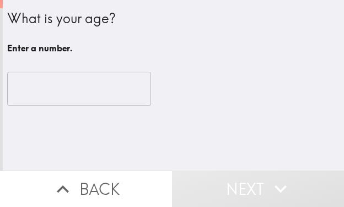
click at [64, 82] on input "number" at bounding box center [79, 89] width 144 height 34
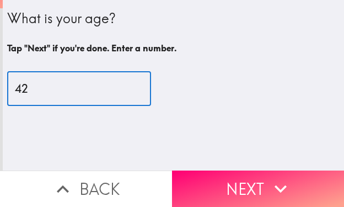
type input "42"
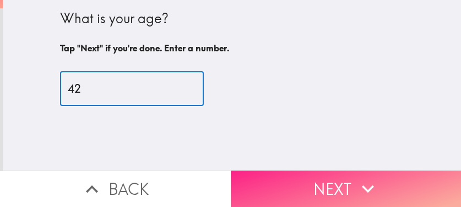
click at [343, 176] on icon "button" at bounding box center [368, 188] width 24 height 24
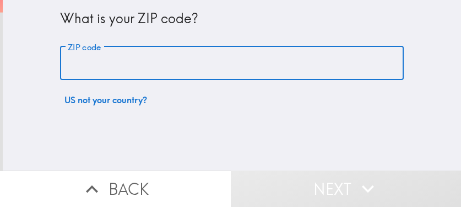
drag, startPoint x: 158, startPoint y: 58, endPoint x: 166, endPoint y: 62, distance: 9.6
click at [159, 58] on input "ZIP code" at bounding box center [232, 63] width 344 height 34
paste input "33603"
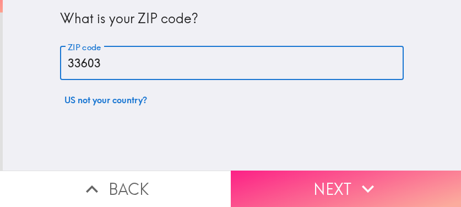
type input "33603"
click at [283, 181] on button "Next" at bounding box center [346, 188] width 231 height 36
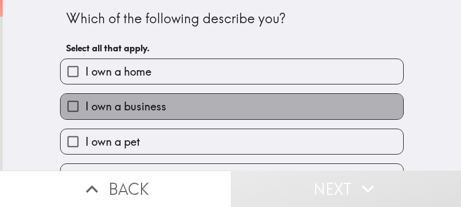
click at [202, 100] on label "I own a business" at bounding box center [232, 106] width 343 height 25
click at [85, 100] on input "I own a business" at bounding box center [73, 106] width 25 height 25
checkbox input "true"
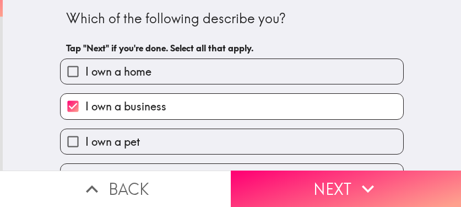
click at [207, 66] on label "I own a home" at bounding box center [232, 71] width 343 height 25
click at [85, 66] on input "I own a home" at bounding box center [73, 71] width 25 height 25
checkbox input "true"
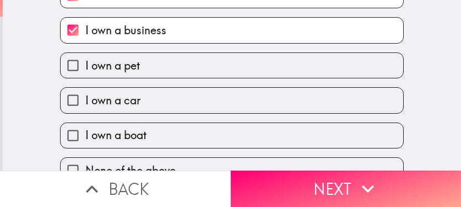
scroll to position [98, 0]
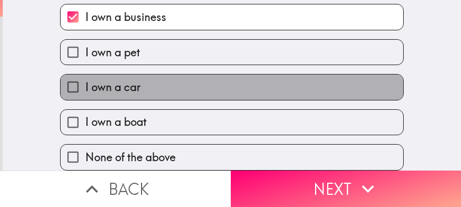
click at [189, 77] on label "I own a car" at bounding box center [232, 86] width 343 height 25
click at [85, 77] on input "I own a car" at bounding box center [73, 86] width 25 height 25
checkbox input "true"
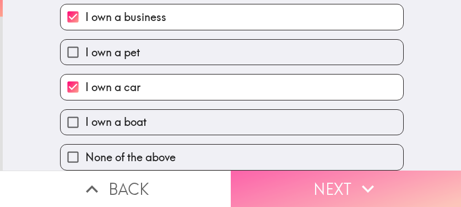
click at [343, 184] on button "Next" at bounding box center [346, 188] width 231 height 36
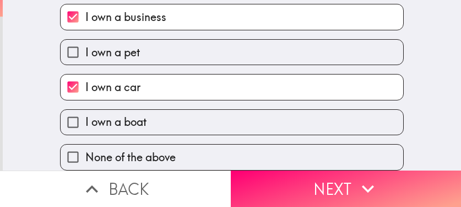
scroll to position [0, 0]
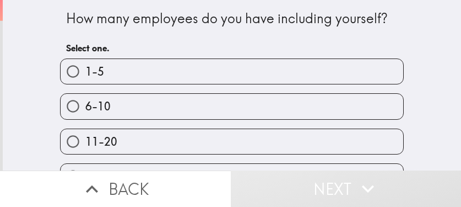
click at [196, 100] on label "6-10" at bounding box center [232, 106] width 343 height 25
click at [85, 100] on input "6-10" at bounding box center [73, 106] width 25 height 25
radio input "true"
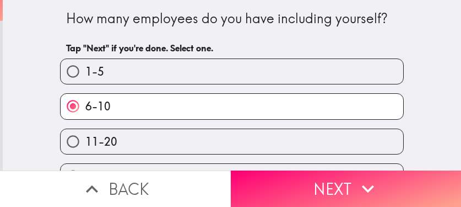
click at [288, 178] on button "Next" at bounding box center [346, 188] width 231 height 36
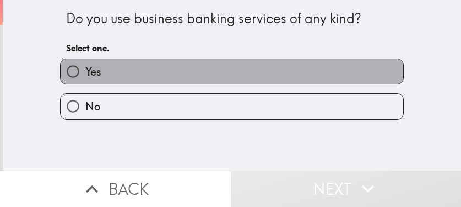
click at [183, 79] on label "Yes" at bounding box center [232, 71] width 343 height 25
click at [85, 79] on input "Yes" at bounding box center [73, 71] width 25 height 25
radio input "true"
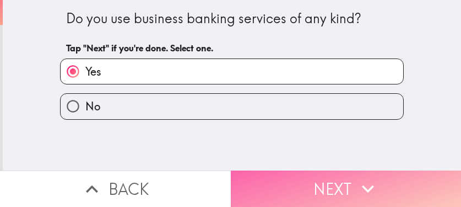
click at [335, 177] on button "Next" at bounding box center [346, 188] width 231 height 36
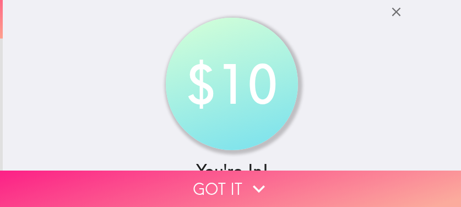
click at [343, 181] on button "Got it" at bounding box center [230, 188] width 461 height 36
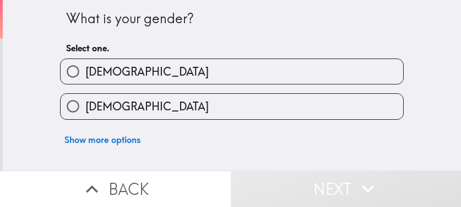
click at [224, 106] on label "[DEMOGRAPHIC_DATA]" at bounding box center [232, 106] width 343 height 25
click at [85, 106] on input "[DEMOGRAPHIC_DATA]" at bounding box center [73, 106] width 25 height 25
radio input "true"
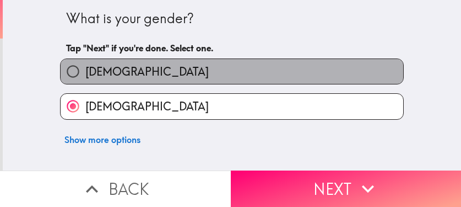
click at [213, 74] on label "[DEMOGRAPHIC_DATA]" at bounding box center [232, 71] width 343 height 25
click at [85, 74] on input "[DEMOGRAPHIC_DATA]" at bounding box center [73, 71] width 25 height 25
radio input "true"
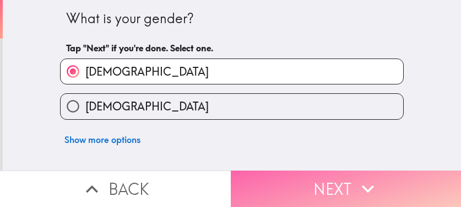
click at [343, 180] on button "Next" at bounding box center [346, 188] width 231 height 36
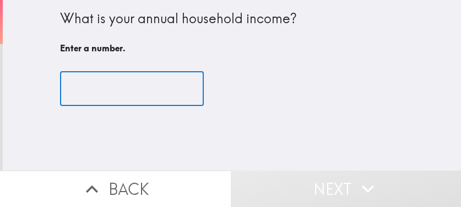
click at [126, 84] on input "number" at bounding box center [132, 89] width 144 height 34
paste input "250000"
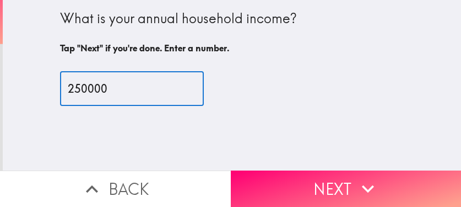
type input "250000"
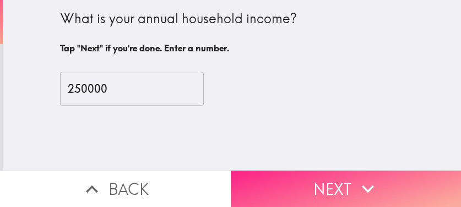
drag, startPoint x: 337, startPoint y: 170, endPoint x: 361, endPoint y: 166, distance: 24.1
click at [337, 170] on button "Next" at bounding box center [346, 188] width 231 height 36
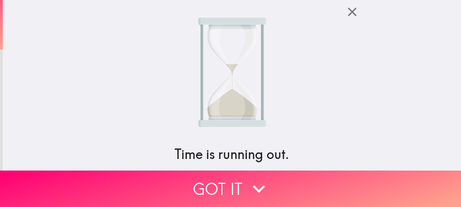
click at [343, 12] on icon "button" at bounding box center [352, 11] width 15 height 15
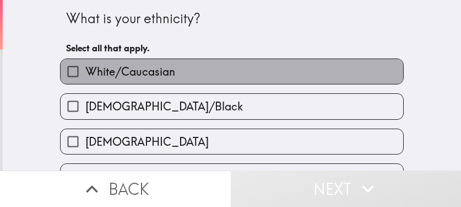
click at [186, 61] on label "White/Caucasian" at bounding box center [232, 71] width 343 height 25
click at [85, 61] on input "White/Caucasian" at bounding box center [73, 71] width 25 height 25
checkbox input "true"
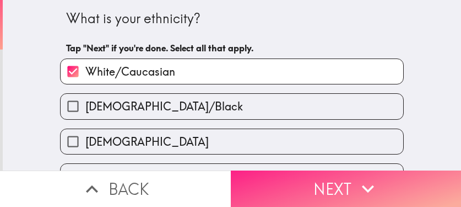
click at [343, 187] on button "Next" at bounding box center [346, 188] width 231 height 36
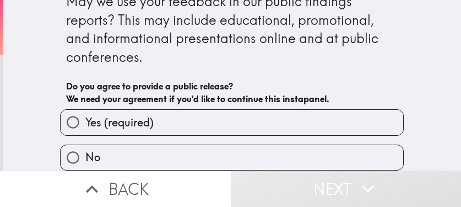
drag, startPoint x: 232, startPoint y: 111, endPoint x: 252, endPoint y: 126, distance: 24.8
click at [232, 112] on label "Yes (required)" at bounding box center [232, 122] width 343 height 25
click at [85, 112] on input "Yes (required)" at bounding box center [73, 122] width 25 height 25
radio input "true"
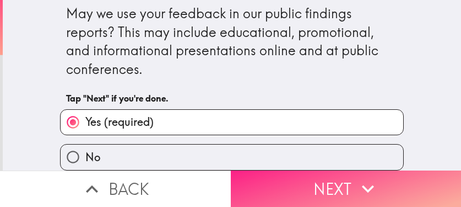
click at [305, 182] on button "Next" at bounding box center [346, 188] width 231 height 36
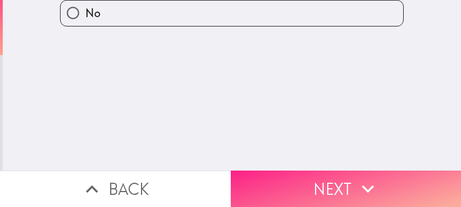
scroll to position [0, 0]
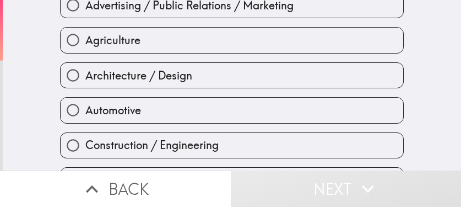
scroll to position [331, 0]
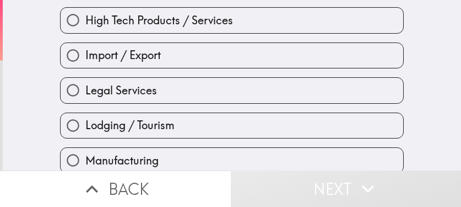
drag, startPoint x: 159, startPoint y: 118, endPoint x: 201, endPoint y: 120, distance: 42.5
click at [159, 118] on span "Lodging / Tourism" at bounding box center [129, 124] width 89 height 15
click at [85, 118] on input "Lodging / Tourism" at bounding box center [73, 125] width 25 height 25
radio input "true"
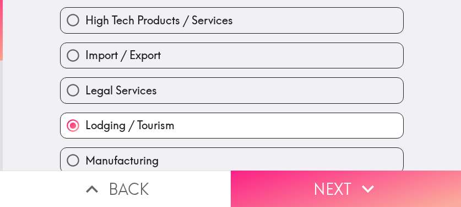
click at [321, 176] on button "Next" at bounding box center [346, 188] width 231 height 36
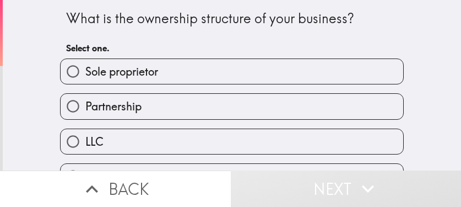
drag, startPoint x: 226, startPoint y: 73, endPoint x: 347, endPoint y: 95, distance: 123.3
click at [226, 72] on label "Sole proprietor" at bounding box center [232, 71] width 343 height 25
click at [85, 72] on input "Sole proprietor" at bounding box center [73, 71] width 25 height 25
radio input "true"
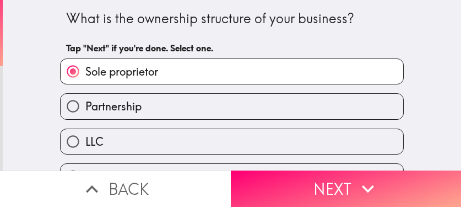
drag, startPoint x: 312, startPoint y: 105, endPoint x: 323, endPoint y: 1, distance: 104.2
click at [312, 105] on label "Partnership" at bounding box center [232, 106] width 343 height 25
click at [85, 105] on input "Partnership" at bounding box center [73, 106] width 25 height 25
radio input "true"
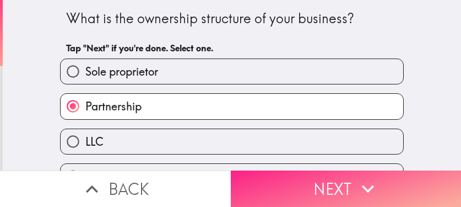
click at [343, 186] on button "Next" at bounding box center [346, 188] width 231 height 36
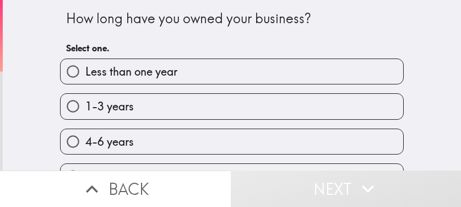
click at [223, 106] on label "1-3 years" at bounding box center [232, 106] width 343 height 25
click at [85, 106] on input "1-3 years" at bounding box center [73, 106] width 25 height 25
radio input "true"
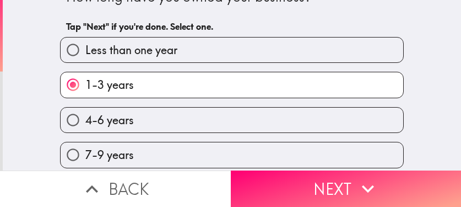
scroll to position [62, 0]
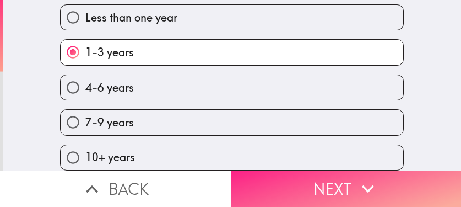
click at [343, 173] on button "Next" at bounding box center [346, 188] width 231 height 36
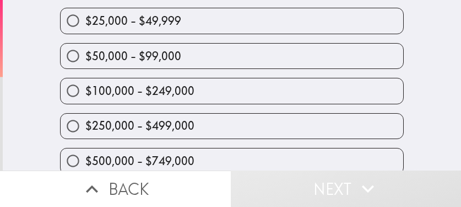
scroll to position [110, 0]
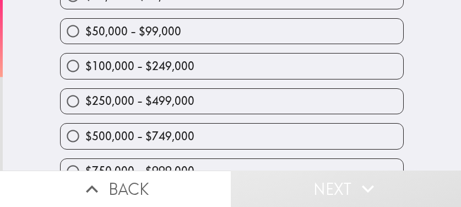
drag, startPoint x: 251, startPoint y: 107, endPoint x: 258, endPoint y: 114, distance: 9.4
click at [251, 107] on label "$250,000 - $499,000" at bounding box center [232, 101] width 343 height 25
click at [85, 107] on input "$250,000 - $499,000" at bounding box center [73, 101] width 25 height 25
radio input "true"
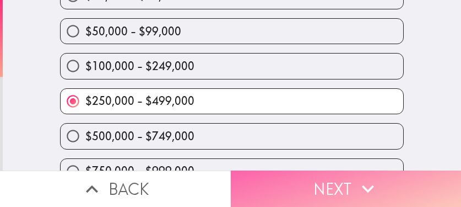
click at [309, 175] on button "Next" at bounding box center [346, 188] width 231 height 36
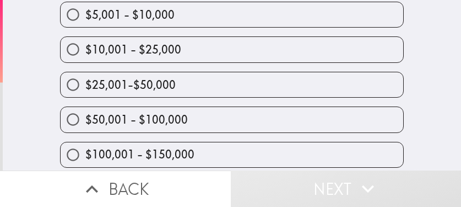
click at [230, 85] on label "$25,001-$50,000" at bounding box center [232, 84] width 343 height 25
click at [85, 85] on input "$25,001-$50,000" at bounding box center [73, 84] width 25 height 25
radio input "true"
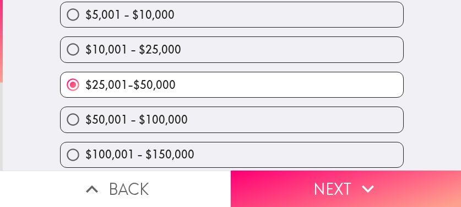
drag, startPoint x: 174, startPoint y: 150, endPoint x: 195, endPoint y: 146, distance: 20.8
click at [174, 150] on span "$100,001 - $150,000" at bounding box center [139, 154] width 109 height 15
click at [85, 150] on input "$100,001 - $150,000" at bounding box center [73, 154] width 25 height 25
radio input "true"
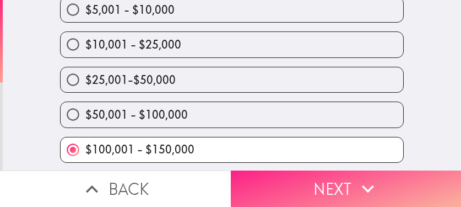
click at [343, 182] on button "Next" at bounding box center [346, 188] width 231 height 36
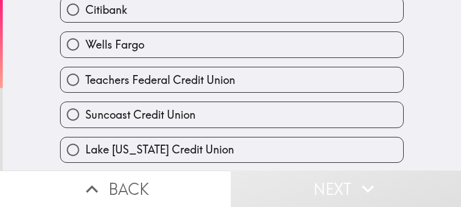
scroll to position [60, 0]
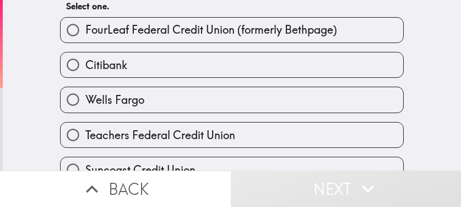
drag, startPoint x: 213, startPoint y: 95, endPoint x: 223, endPoint y: 96, distance: 10.5
click at [213, 95] on label "Wells Fargo" at bounding box center [232, 99] width 343 height 25
click at [85, 95] on input "Wells Fargo" at bounding box center [73, 99] width 25 height 25
radio input "true"
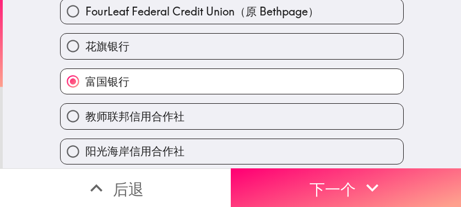
scroll to position [42, 0]
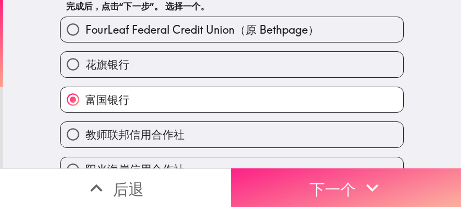
click at [337, 183] on font "下一个" at bounding box center [333, 188] width 46 height 19
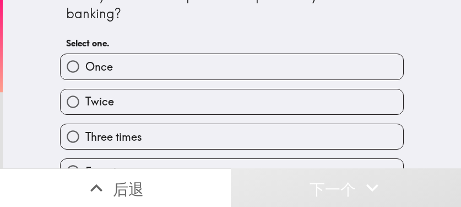
scroll to position [19, 0]
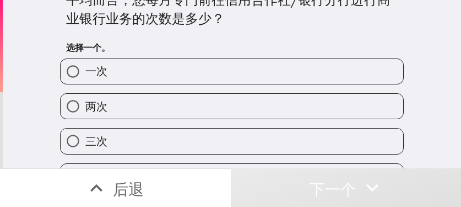
click at [202, 132] on label "三次" at bounding box center [232, 140] width 343 height 25
click at [85, 132] on input "三次" at bounding box center [73, 140] width 25 height 25
radio input "true"
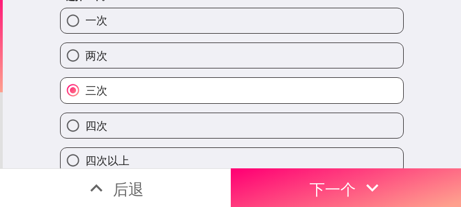
scroll to position [74, 0]
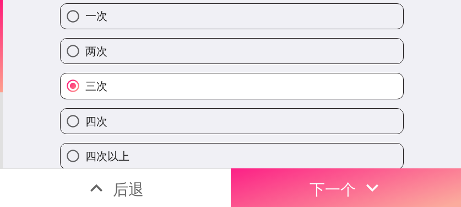
click at [343, 180] on button "下一个" at bounding box center [346, 187] width 231 height 39
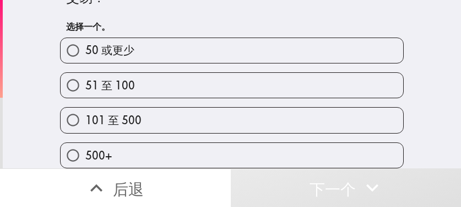
scroll to position [48, 0]
click at [283, 114] on label "101 至 500" at bounding box center [232, 119] width 343 height 25
click at [85, 114] on input "101 至 500" at bounding box center [73, 119] width 25 height 25
radio input "true"
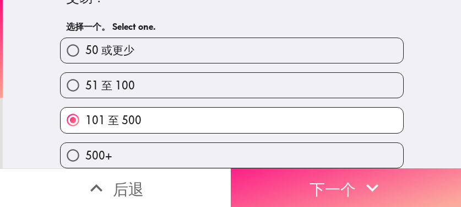
click at [343, 190] on font "下一个" at bounding box center [333, 187] width 46 height 29
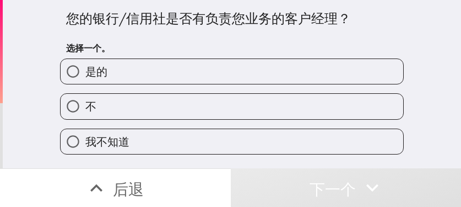
click at [244, 78] on label "是的" at bounding box center [232, 71] width 343 height 25
click at [85, 78] on input "是的" at bounding box center [73, 71] width 25 height 25
radio input "true"
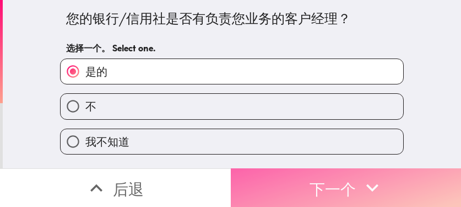
click at [310, 182] on font "下一个" at bounding box center [333, 188] width 46 height 19
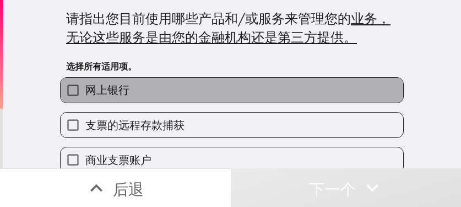
click at [186, 93] on label "网上银行" at bounding box center [232, 90] width 343 height 25
click at [85, 93] on input "网上银行" at bounding box center [73, 90] width 25 height 25
checkbox input "true"
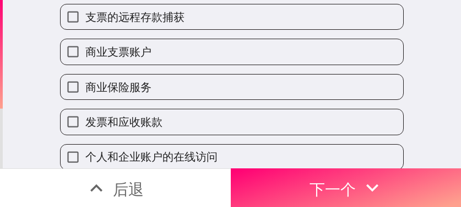
scroll to position [110, 0]
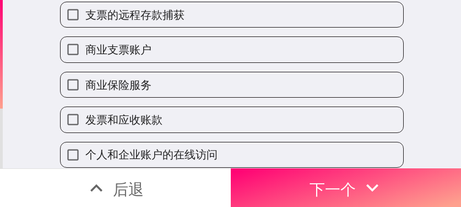
click at [174, 57] on label "商业支票账户" at bounding box center [232, 49] width 343 height 25
click at [85, 57] on input "商业支票账户" at bounding box center [73, 49] width 25 height 25
checkbox input "true"
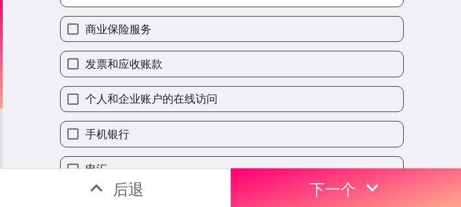
scroll to position [220, 0]
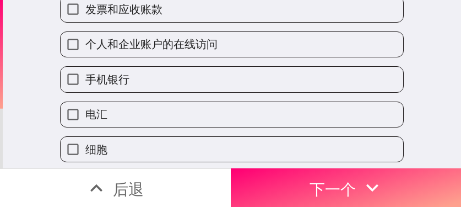
click at [155, 78] on label "手机银行" at bounding box center [232, 79] width 343 height 25
click at [85, 78] on input "手机银行" at bounding box center [73, 79] width 25 height 25
checkbox input "true"
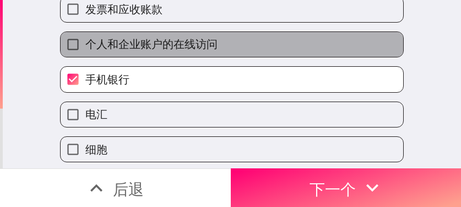
click at [183, 44] on font "个人和企业账户的在线访问" at bounding box center [151, 44] width 132 height 14
click at [85, 44] on input "个人和企业账户的在线访问" at bounding box center [73, 44] width 25 height 25
checkbox input "true"
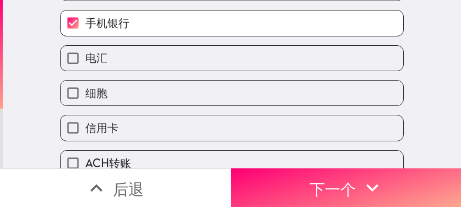
scroll to position [331, 0]
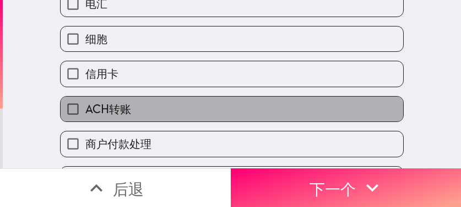
click at [132, 106] on label "ACH转账" at bounding box center [232, 108] width 343 height 25
click at [85, 106] on input "ACH转账" at bounding box center [73, 108] width 25 height 25
checkbox input "true"
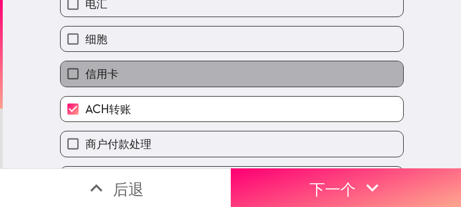
click at [146, 80] on label "信用卡" at bounding box center [232, 73] width 343 height 25
click at [85, 80] on input "信用卡" at bounding box center [73, 73] width 25 height 25
checkbox input "true"
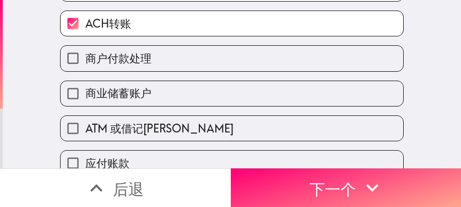
scroll to position [412, 0]
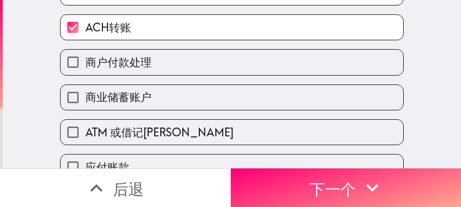
click at [154, 93] on label "商业储蓄账户" at bounding box center [232, 97] width 343 height 25
click at [85, 93] on input "商业储蓄账户" at bounding box center [73, 97] width 25 height 25
checkbox input "true"
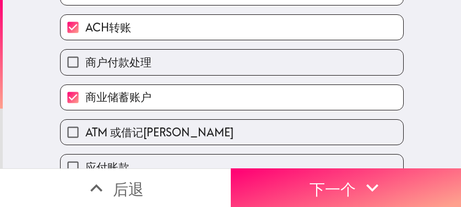
click at [166, 64] on label "商户付款处理" at bounding box center [232, 62] width 343 height 25
click at [85, 64] on input "商户付款处理" at bounding box center [73, 62] width 25 height 25
checkbox input "true"
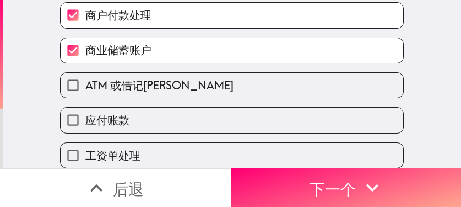
scroll to position [467, 0]
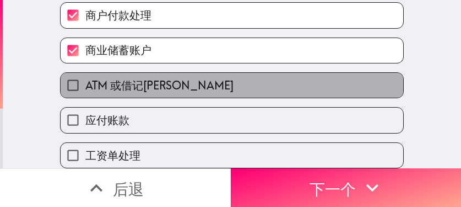
click at [162, 75] on label "ATM 或借记[PERSON_NAME]" at bounding box center [232, 85] width 343 height 25
click at [85, 75] on input "ATM 或借记[PERSON_NAME]" at bounding box center [73, 85] width 25 height 25
checkbox input "true"
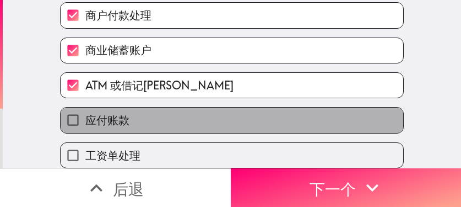
click at [177, 116] on label "应付账款" at bounding box center [232, 119] width 343 height 25
click at [85, 116] on input "应付账款" at bounding box center [73, 119] width 25 height 25
checkbox input "true"
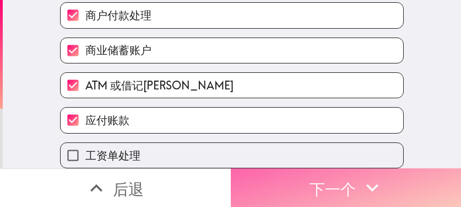
click at [272, 180] on button "下一个" at bounding box center [346, 187] width 231 height 39
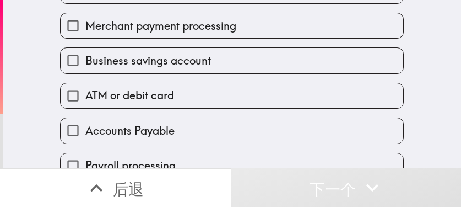
scroll to position [449, 0]
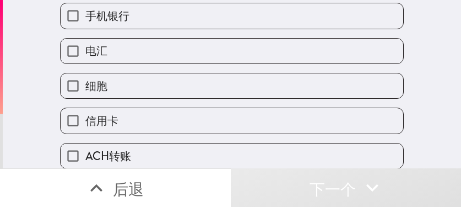
click at [171, 91] on label "细胞" at bounding box center [232, 85] width 343 height 25
click at [85, 91] on input "细胞" at bounding box center [73, 85] width 25 height 25
checkbox input "true"
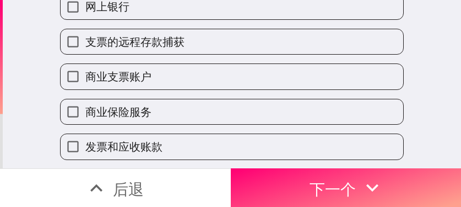
scroll to position [118, 0]
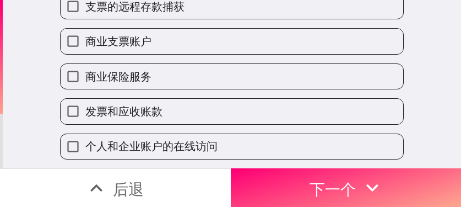
click at [181, 84] on label "商业保险服务" at bounding box center [232, 76] width 343 height 25
click at [85, 84] on input "商业保险服务" at bounding box center [73, 76] width 25 height 25
checkbox input "true"
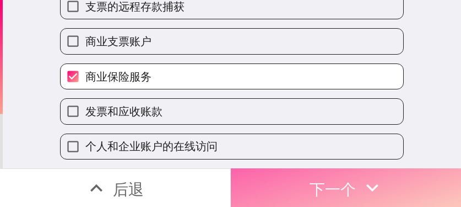
click at [317, 182] on font "下一个" at bounding box center [333, 188] width 46 height 19
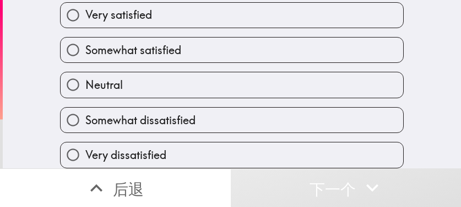
scroll to position [42, 0]
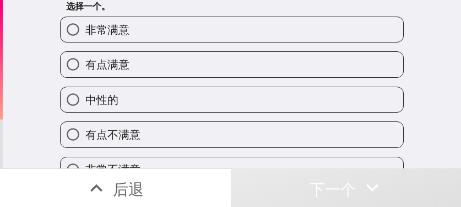
click at [204, 61] on label "有点满意" at bounding box center [232, 64] width 343 height 25
click at [85, 61] on input "有点满意" at bounding box center [73, 64] width 25 height 25
radio input "true"
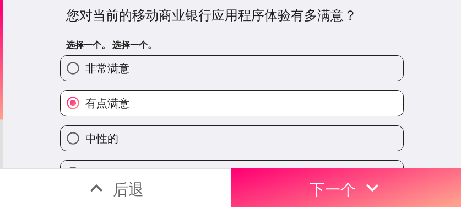
scroll to position [0, 0]
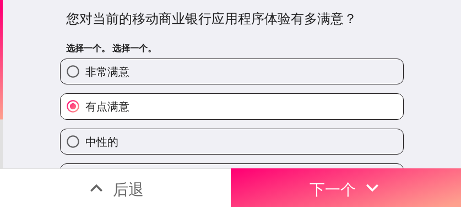
click at [176, 73] on label "非常满意" at bounding box center [232, 71] width 343 height 25
click at [85, 73] on input "非常满意" at bounding box center [73, 71] width 25 height 25
radio input "true"
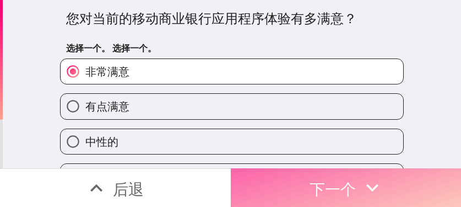
click at [317, 187] on font "下一个" at bounding box center [333, 188] width 46 height 19
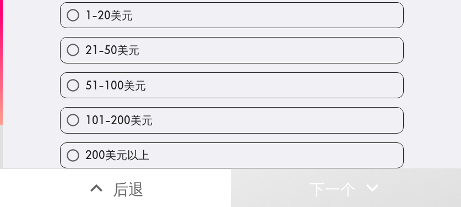
click at [177, 90] on label "51-100美元" at bounding box center [232, 85] width 343 height 25
click at [85, 90] on input "51-100美元" at bounding box center [73, 85] width 25 height 25
radio input "true"
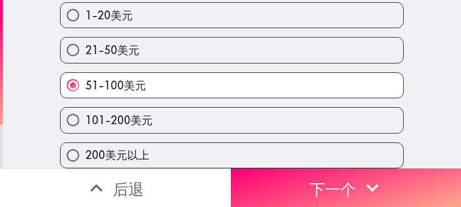
scroll to position [118, 0]
click at [253, 107] on label "101-200美元" at bounding box center [232, 119] width 343 height 25
click at [85, 107] on input "101-200美元" at bounding box center [73, 119] width 25 height 25
radio input "true"
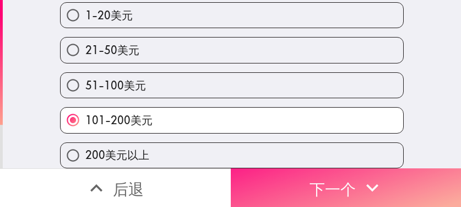
click at [343, 184] on font "下一个" at bounding box center [333, 188] width 46 height 19
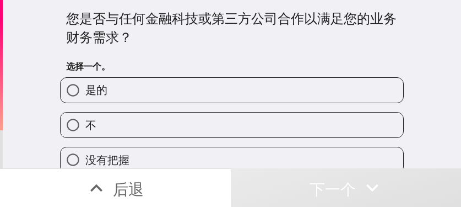
click at [267, 91] on label "是的" at bounding box center [232, 90] width 343 height 25
click at [85, 91] on input "是的" at bounding box center [73, 90] width 25 height 25
radio input "true"
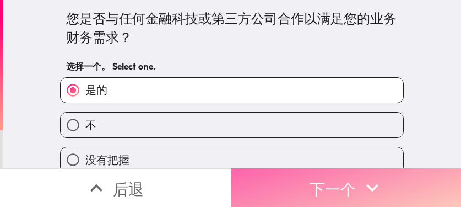
click at [343, 181] on icon "button" at bounding box center [372, 187] width 24 height 24
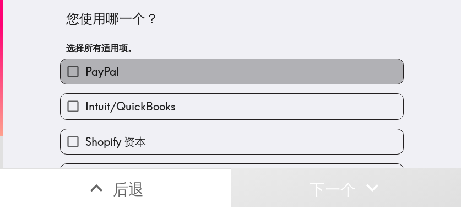
click at [165, 76] on label "PayPal" at bounding box center [232, 71] width 343 height 25
click at [85, 76] on input "PayPal" at bounding box center [73, 71] width 25 height 25
checkbox input "true"
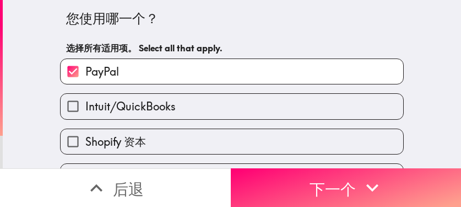
click at [178, 110] on label "Intuit/QuickBooks" at bounding box center [232, 106] width 343 height 25
click at [85, 110] on input "Intuit/QuickBooks" at bounding box center [73, 106] width 25 height 25
checkbox input "true"
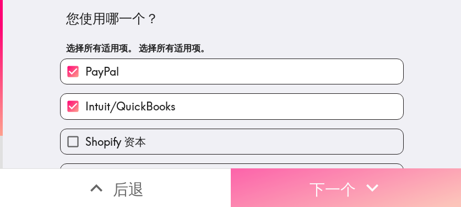
click at [343, 186] on font "下一个" at bounding box center [333, 188] width 46 height 19
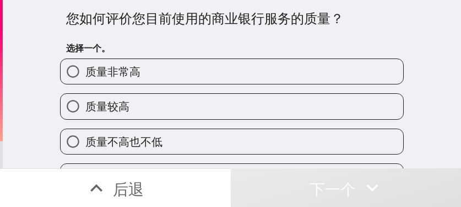
click at [245, 73] on label "质量非常高" at bounding box center [232, 71] width 343 height 25
click at [85, 73] on input "质量非常高" at bounding box center [73, 71] width 25 height 25
radio input "true"
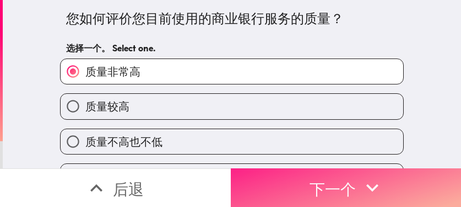
click at [328, 179] on font "下一个" at bounding box center [333, 188] width 46 height 19
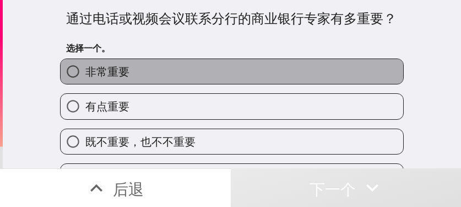
drag, startPoint x: 278, startPoint y: 75, endPoint x: 279, endPoint y: 81, distance: 6.2
click at [278, 75] on label "非常重要" at bounding box center [232, 71] width 343 height 25
click at [85, 75] on input "非常重要" at bounding box center [73, 71] width 25 height 25
radio input "true"
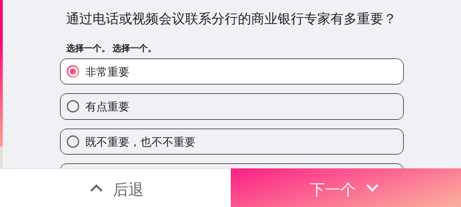
click at [335, 182] on font "下一个" at bounding box center [333, 188] width 46 height 19
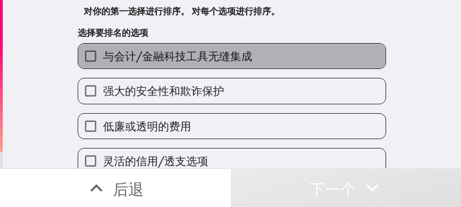
click at [228, 60] on font "与会计/金融科技工具无缝集成" at bounding box center [177, 56] width 149 height 14
click at [103, 60] on input "与会计/金融科技工具无缝集成" at bounding box center [90, 56] width 25 height 25
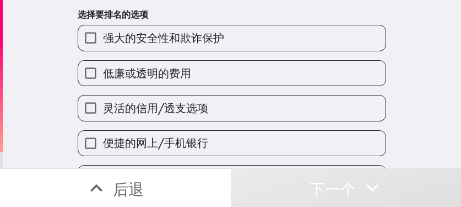
click at [216, 112] on label "灵活的信用/透支选项" at bounding box center [232, 107] width 308 height 25
click at [103, 112] on input "灵活的信用/透支选项" at bounding box center [90, 107] width 25 height 25
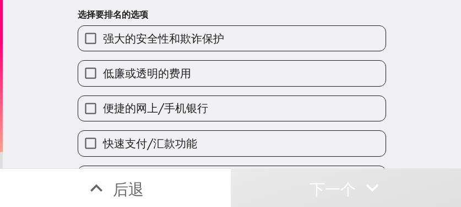
click at [222, 65] on label "低廉或透明的费用" at bounding box center [232, 73] width 308 height 25
click at [103, 65] on input "低廉或透明的费用" at bounding box center [90, 73] width 25 height 25
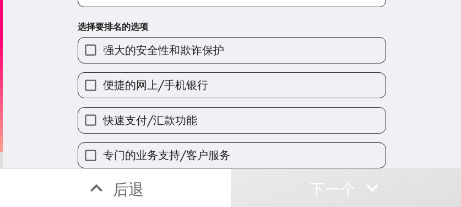
click at [219, 109] on label "快速支付/汇款功能" at bounding box center [232, 119] width 308 height 25
click at [103, 109] on input "快速支付/汇款功能" at bounding box center [90, 119] width 25 height 25
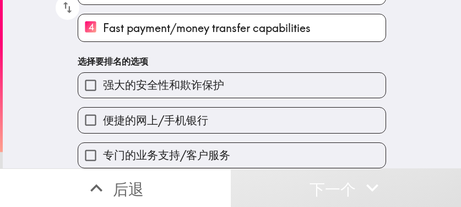
click at [215, 86] on label "强大的安全性和欺诈保护" at bounding box center [232, 85] width 308 height 25
click at [103, 86] on input "强大的安全性和欺诈保护" at bounding box center [90, 85] width 25 height 25
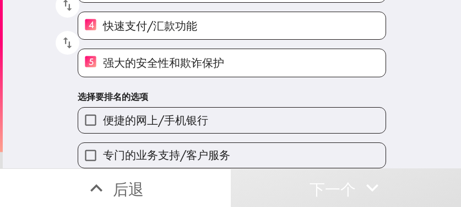
scroll to position [185, 0]
drag, startPoint x: 173, startPoint y: 117, endPoint x: 182, endPoint y: 122, distance: 10.4
click at [175, 117] on font "便捷的网上/手机银行" at bounding box center [155, 120] width 105 height 14
click at [103, 117] on input "便捷的网上/手机银行" at bounding box center [90, 119] width 25 height 25
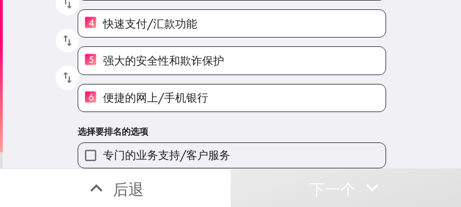
click at [190, 148] on font "专门的业务支持/客户服务" at bounding box center [166, 155] width 127 height 14
click at [103, 146] on input "专门的业务支持/客户服务" at bounding box center [90, 155] width 25 height 25
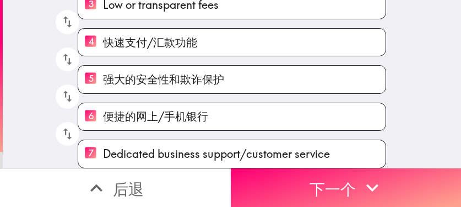
scroll to position [169, 0]
click at [186, 148] on span "Dedicated business support/customer service" at bounding box center [216, 153] width 227 height 15
click at [103, 148] on input "7 Dedicated business support/customer service" at bounding box center [90, 153] width 25 height 27
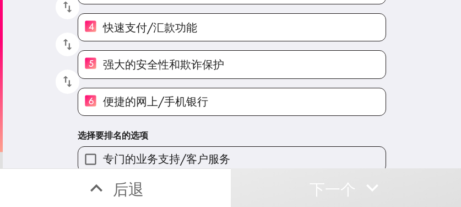
scroll to position [187, 0]
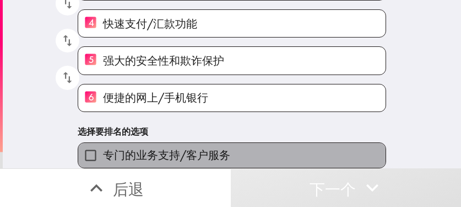
click at [163, 147] on span "专门的业务支持/客户服务" at bounding box center [166, 154] width 127 height 15
click at [103, 143] on input "专门的业务支持/客户服务" at bounding box center [90, 155] width 25 height 25
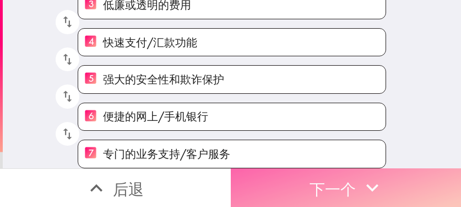
click at [343, 184] on button "下一个" at bounding box center [346, 187] width 231 height 39
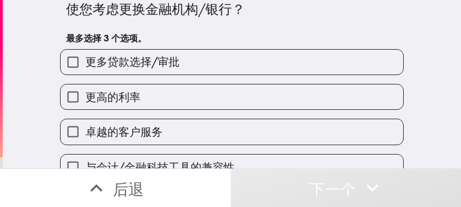
scroll to position [21, 0]
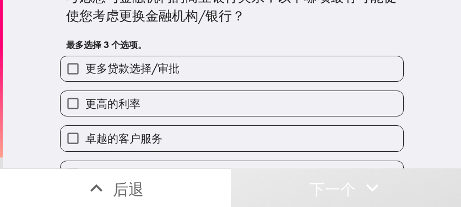
drag, startPoint x: 227, startPoint y: 95, endPoint x: 223, endPoint y: 104, distance: 9.6
click at [227, 95] on label "更高的利率" at bounding box center [232, 103] width 343 height 25
click at [85, 95] on input "更高的利率" at bounding box center [73, 103] width 25 height 25
checkbox input "true"
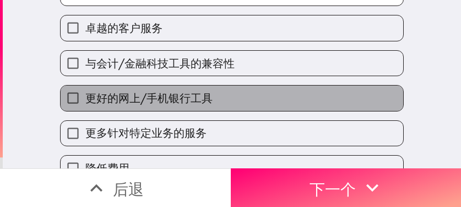
click at [211, 91] on label "更好的网上/手机银行工具" at bounding box center [232, 97] width 343 height 25
click at [85, 91] on input "更好的网上/手机银行工具" at bounding box center [73, 97] width 25 height 25
checkbox input "true"
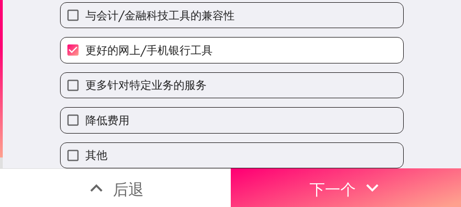
scroll to position [188, 0]
click at [206, 77] on label "更多针对特定业务的服务" at bounding box center [232, 85] width 343 height 25
click at [85, 77] on input "更多针对特定业务的服务" at bounding box center [73, 85] width 25 height 25
checkbox input "true"
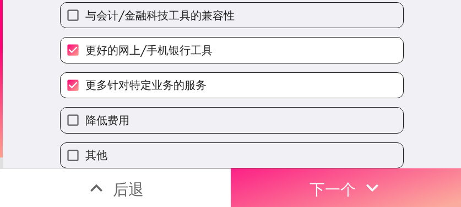
click at [319, 179] on font "下一个" at bounding box center [333, 188] width 46 height 19
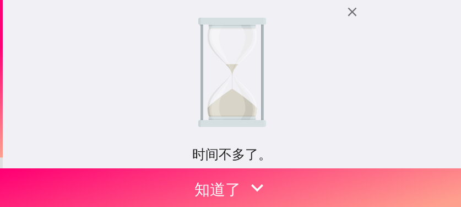
drag, startPoint x: 358, startPoint y: 62, endPoint x: 342, endPoint y: 84, distance: 26.9
click at [358, 62] on div "时间不多了。 您之前有资格使用此即时面板，但现在已满。我们将为您保留一个位置，截止日期为 2025年8月10日 凌晨3:19 ，请尽快填写！ 如果您有任何疑问…" at bounding box center [232, 84] width 459 height 168
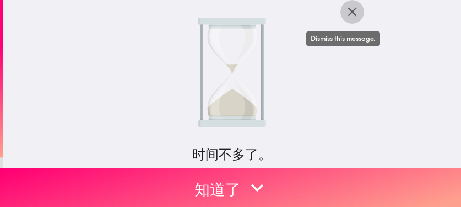
click at [350, 13] on icon "button" at bounding box center [352, 11] width 15 height 15
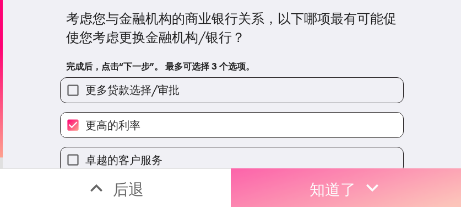
click at [321, 179] on font "知道了" at bounding box center [333, 188] width 46 height 19
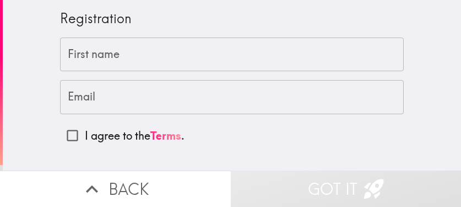
click at [239, 54] on input "First name" at bounding box center [232, 54] width 344 height 34
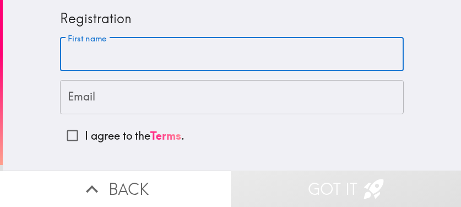
paste input "Parker"
type input "Parker"
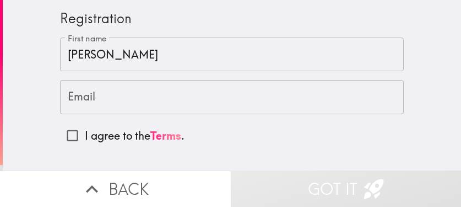
click at [210, 107] on input "Email" at bounding box center [232, 97] width 344 height 34
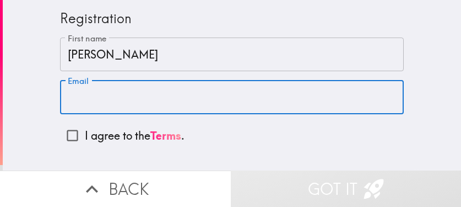
paste input "parkerreed166@gmail.com"
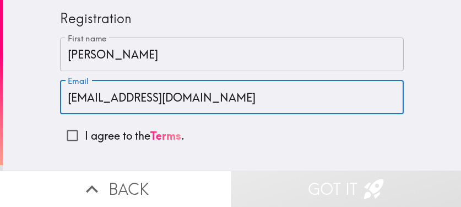
type input "parkerreed166@gmail.com"
click at [76, 135] on input "I agree to the Terms ." at bounding box center [72, 135] width 25 height 25
checkbox input "true"
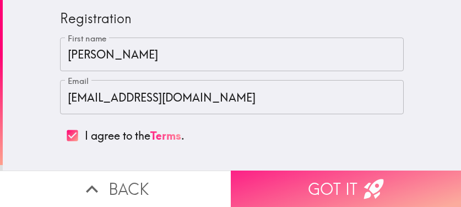
click at [333, 183] on button "Got it" at bounding box center [346, 188] width 231 height 36
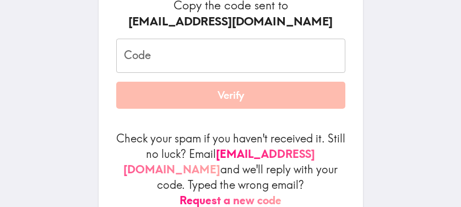
scroll to position [165, 0]
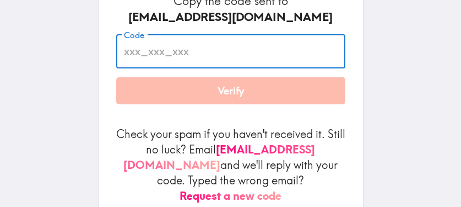
click at [219, 59] on input "Code" at bounding box center [230, 51] width 229 height 34
paste input "ujy_me6_MEU"
type input "ujy_me6_MEU"
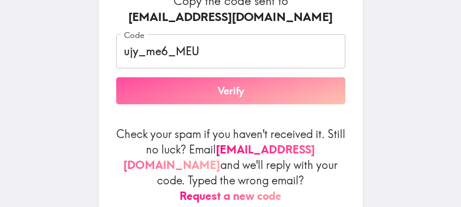
click at [271, 91] on button "Verify" at bounding box center [230, 91] width 229 height 28
